Goal: Task Accomplishment & Management: Manage account settings

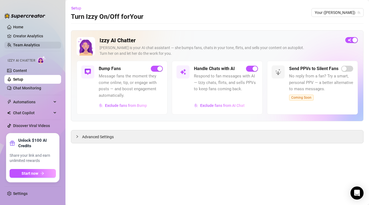
click at [23, 43] on link "Team Analytics" at bounding box center [26, 45] width 27 height 4
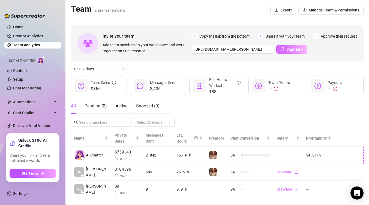
click at [290, 49] on span "Copy Link" at bounding box center [295, 49] width 17 height 4
click at [19, 45] on link "Team Analytics" at bounding box center [26, 45] width 27 height 4
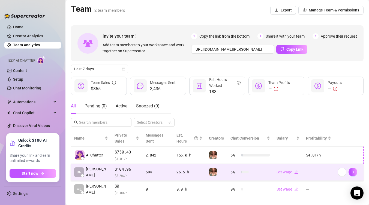
scroll to position [9, 0]
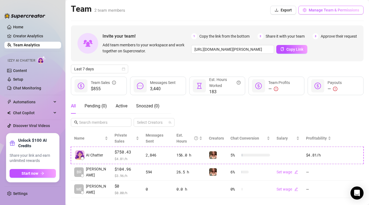
click at [309, 12] on span "Manage Team & Permissions" at bounding box center [334, 10] width 51 height 4
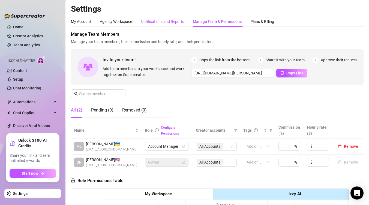
click at [172, 23] on div "Notifications and Reports" at bounding box center [162, 22] width 43 height 6
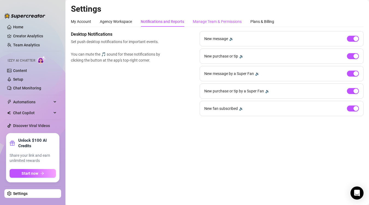
click at [223, 23] on div "Manage Team & Permissions" at bounding box center [217, 22] width 49 height 6
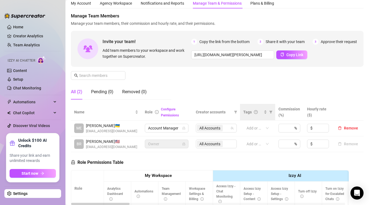
scroll to position [17, 0]
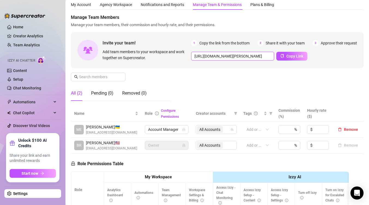
click at [248, 54] on input "[URL][DOMAIN_NAME][PERSON_NAME]" at bounding box center [232, 56] width 83 height 9
click at [289, 58] on span "Copy Link" at bounding box center [295, 56] width 17 height 4
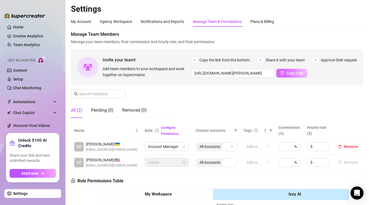
click at [284, 70] on button "Copy Link" at bounding box center [292, 73] width 31 height 9
click at [284, 71] on button "Copy Link" at bounding box center [292, 73] width 31 height 9
click at [114, 20] on div "Agency Workspace" at bounding box center [116, 22] width 32 height 6
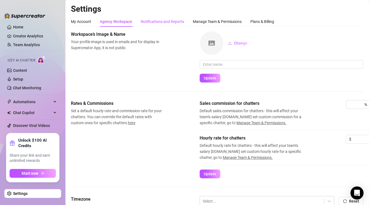
click at [174, 20] on div "Notifications and Reports" at bounding box center [162, 22] width 43 height 6
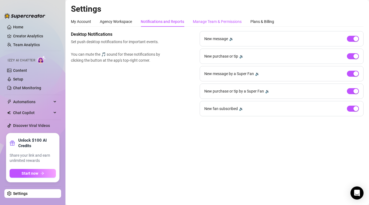
click at [213, 22] on div "Manage Team & Permissions" at bounding box center [217, 22] width 49 height 6
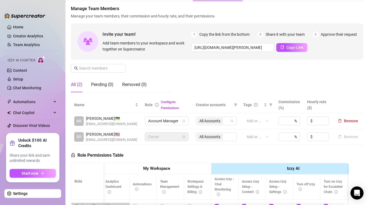
scroll to position [21, 0]
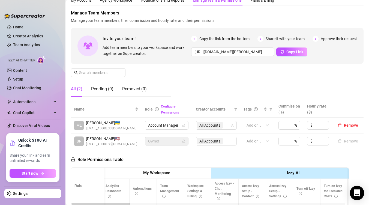
click at [357, 191] on icon "Open Intercom Messenger" at bounding box center [357, 192] width 6 height 7
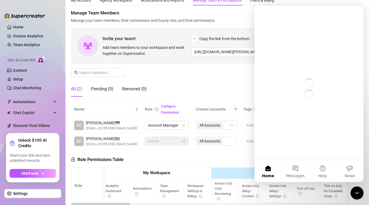
scroll to position [0, 0]
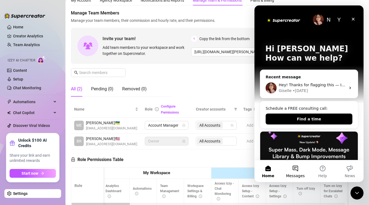
click at [299, 172] on button "Messages" at bounding box center [295, 171] width 27 height 22
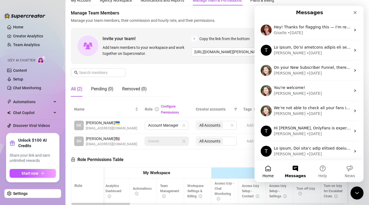
click at [267, 169] on button "Home" at bounding box center [268, 171] width 27 height 22
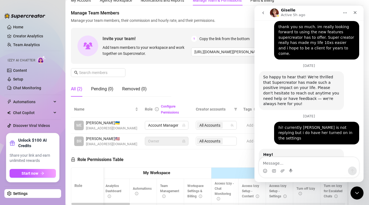
scroll to position [1262, 0]
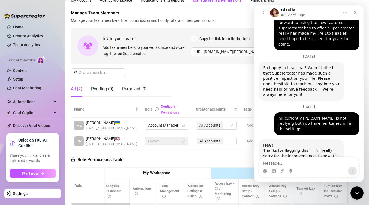
type textarea "h"
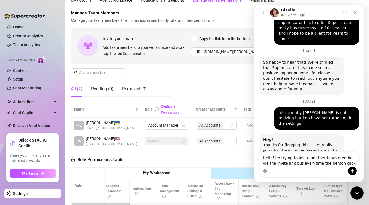
type textarea "Hello! im trying to invite another team member via the invite link but everytim…"
click at [263, 16] on button "go back" at bounding box center [263, 13] width 10 height 10
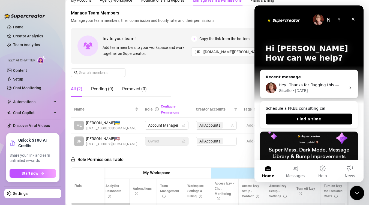
click at [358, 186] on div "Close Intercom Messenger" at bounding box center [356, 192] width 13 height 13
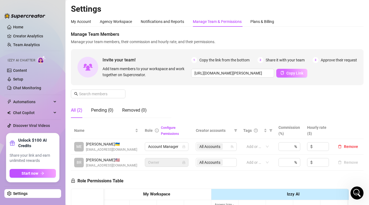
click at [298, 75] on span "Copy Link" at bounding box center [295, 73] width 17 height 4
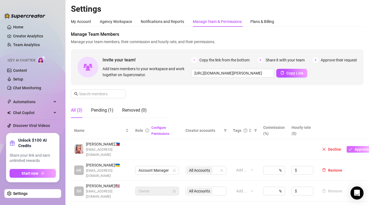
click at [360, 147] on span "Approve" at bounding box center [362, 149] width 14 height 4
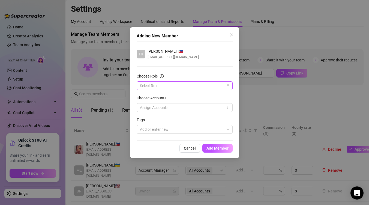
click at [188, 87] on input "Choose Role" at bounding box center [182, 86] width 85 height 8
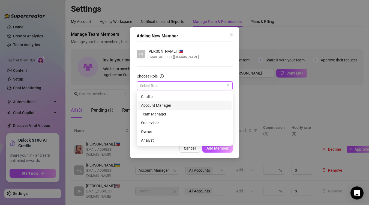
click at [182, 105] on div "Account Manager" at bounding box center [184, 105] width 87 height 6
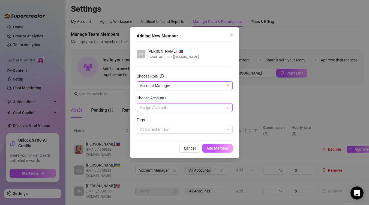
click at [186, 107] on div at bounding box center [182, 108] width 88 height 8
click at [173, 125] on span "Your" at bounding box center [191, 126] width 80 height 7
checkbox input "true"
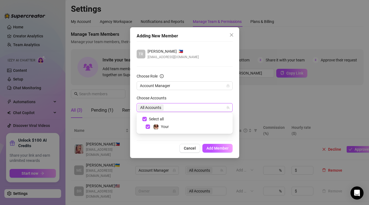
click at [173, 141] on div "Adding New Member TR [PERSON_NAME] 🇵🇭 [EMAIL_ADDRESS][DOMAIN_NAME] Choose Role …" at bounding box center [184, 92] width 109 height 131
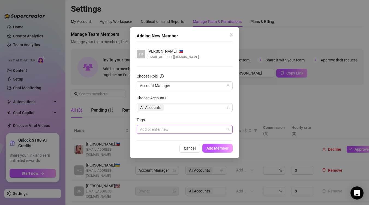
click at [182, 127] on div at bounding box center [182, 130] width 88 height 8
click at [176, 119] on div "Tags" at bounding box center [185, 121] width 96 height 8
click at [184, 86] on span "Account Manager" at bounding box center [185, 86] width 90 height 8
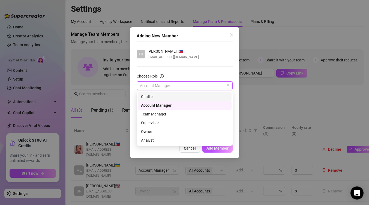
click at [186, 93] on div "Chatter" at bounding box center [185, 96] width 94 height 9
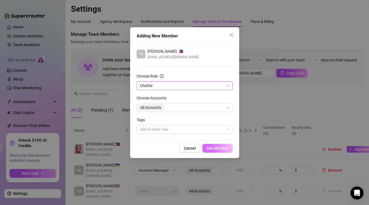
click at [220, 149] on span "Add Member" at bounding box center [218, 148] width 22 height 4
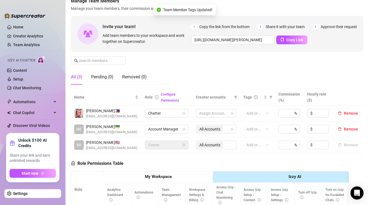
scroll to position [36, 0]
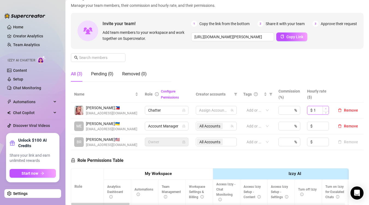
click at [323, 110] on span "Increase Value" at bounding box center [326, 108] width 6 height 5
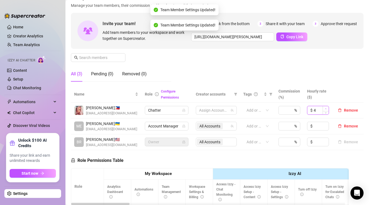
click at [323, 110] on span "Increase Value" at bounding box center [326, 108] width 6 height 5
type input "5"
click at [282, 112] on input at bounding box center [284, 110] width 5 height 8
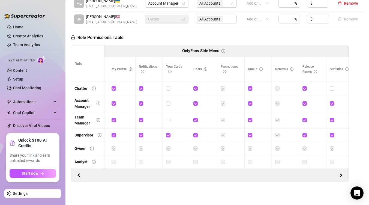
scroll to position [0, 413]
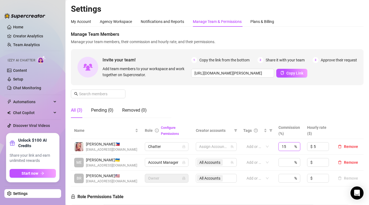
type input "15"
